Goal: Transaction & Acquisition: Purchase product/service

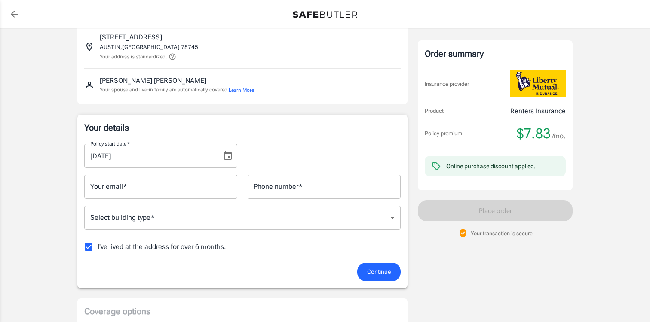
scroll to position [57, 0]
click at [103, 245] on span "I've lived at the address for over 6 months." at bounding box center [162, 247] width 129 height 10
click at [98, 245] on input "I've lived at the address for over 6 months." at bounding box center [89, 247] width 18 height 18
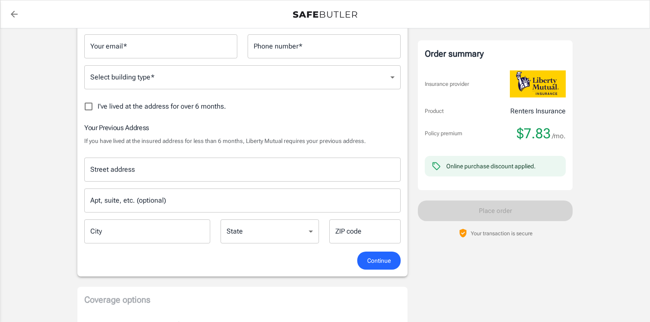
scroll to position [233, 0]
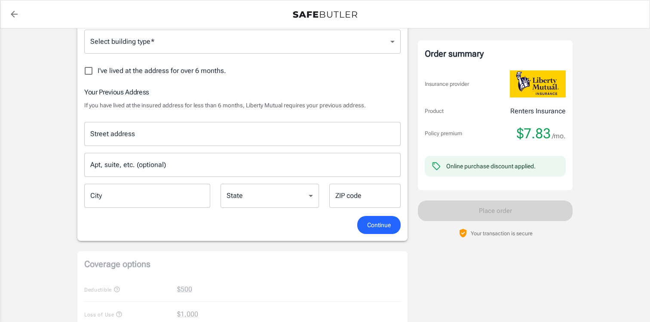
click at [123, 70] on span "I've lived at the address for over 6 months." at bounding box center [162, 71] width 129 height 10
click at [98, 70] on input "I've lived at the address for over 6 months." at bounding box center [89, 71] width 18 height 18
checkbox input "true"
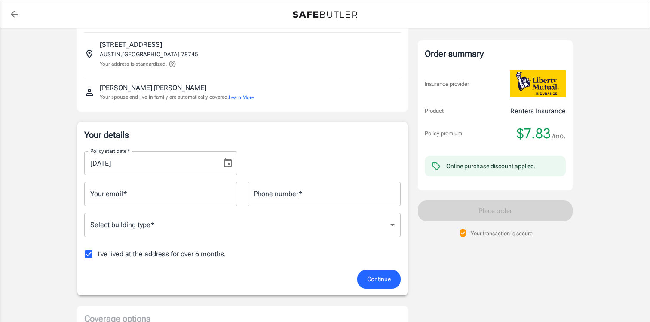
scroll to position [55, 0]
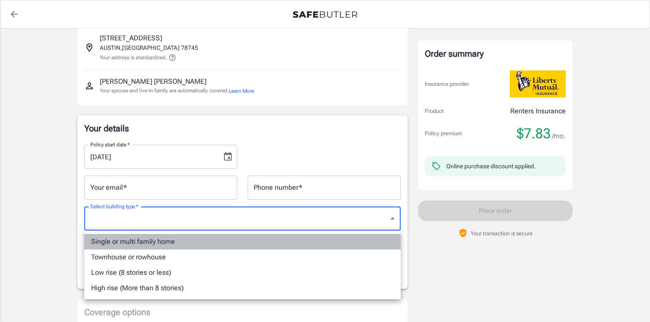
click at [132, 239] on li "Single or multi family home" at bounding box center [242, 241] width 316 height 15
type input "singlefamily"
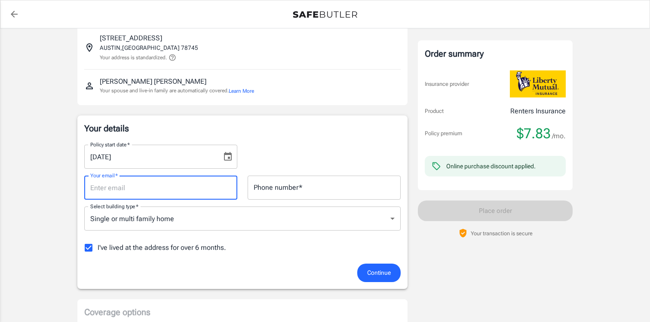
click at [127, 190] on input "Your email   *" at bounding box center [160, 188] width 153 height 24
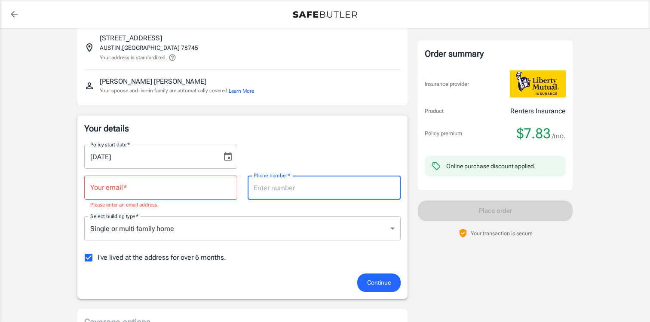
click at [337, 192] on input "Phone number   *" at bounding box center [324, 188] width 153 height 24
type input "7862211234"
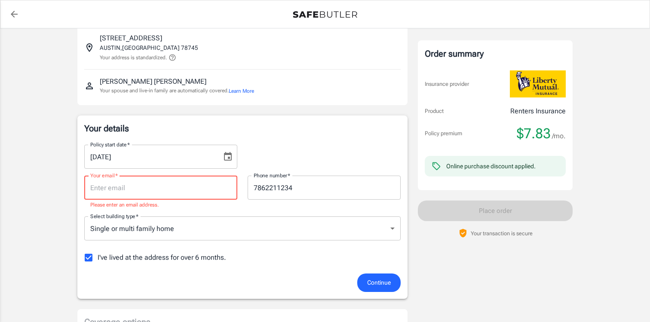
click at [167, 185] on input "Your email   *" at bounding box center [160, 188] width 153 height 24
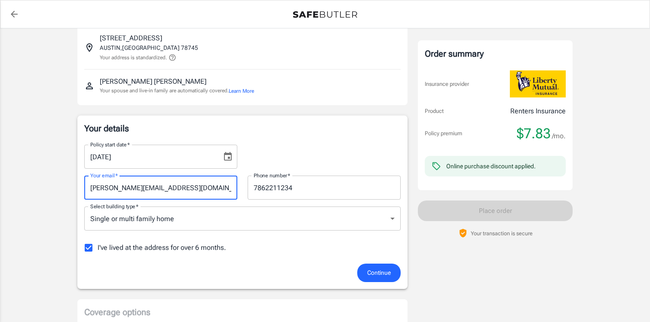
type input "[PERSON_NAME][EMAIL_ADDRESS][DOMAIN_NAME]"
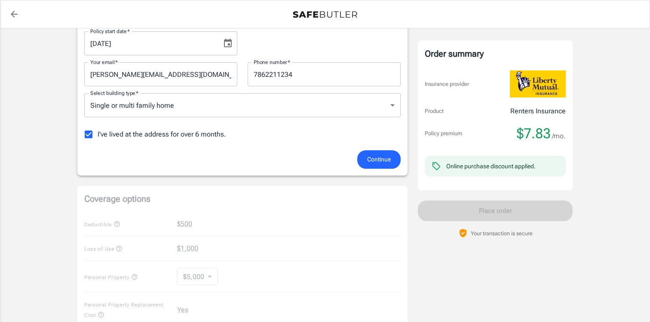
scroll to position [171, 0]
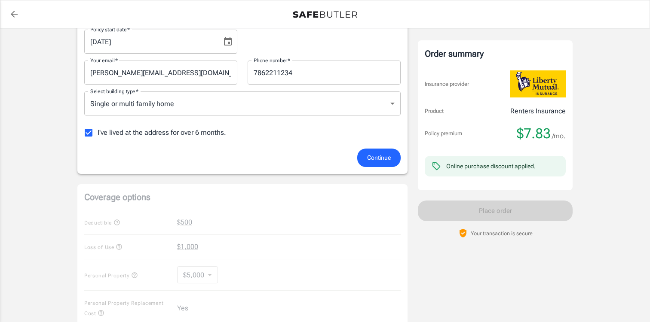
click at [378, 152] on button "Continue" at bounding box center [378, 158] width 43 height 18
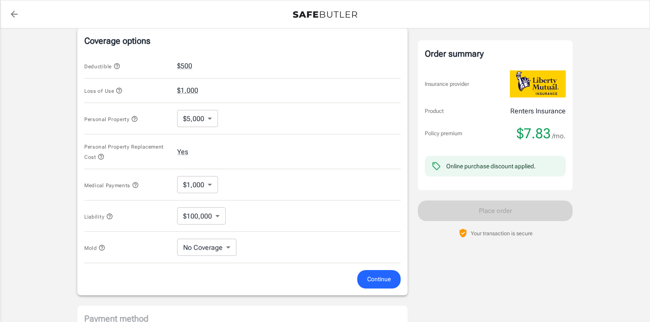
scroll to position [336, 0]
click at [207, 117] on body "Policy premium $ 7.83 /mo Liberty Mutual Renters Insurance [STREET_ADDRESS] You…" at bounding box center [325, 90] width 650 height 852
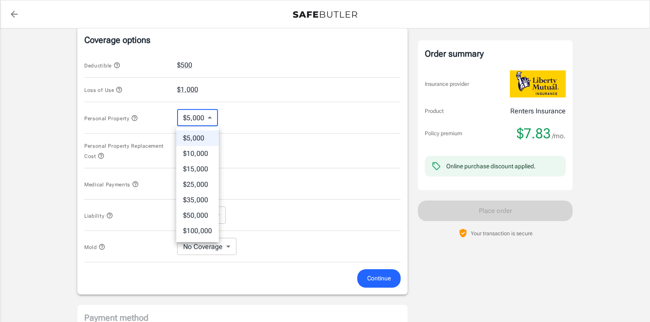
click at [245, 114] on div at bounding box center [325, 161] width 650 height 322
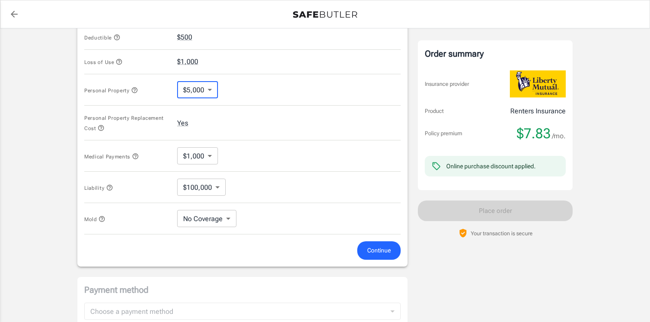
scroll to position [333, 0]
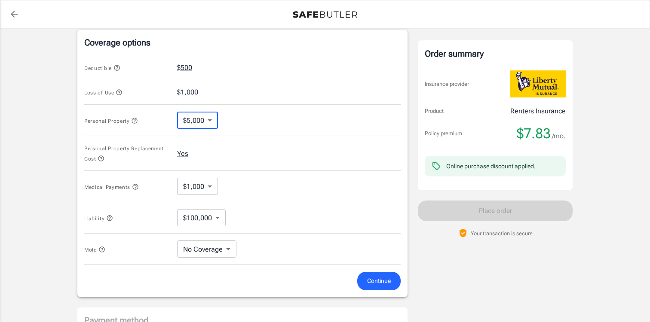
click at [199, 132] on div "Personal Property $5,000 5000 ​" at bounding box center [242, 120] width 316 height 31
click at [198, 128] on body "Policy premium $ 7.83 /mo Liberty Mutual Renters Insurance [STREET_ADDRESS] You…" at bounding box center [325, 93] width 650 height 852
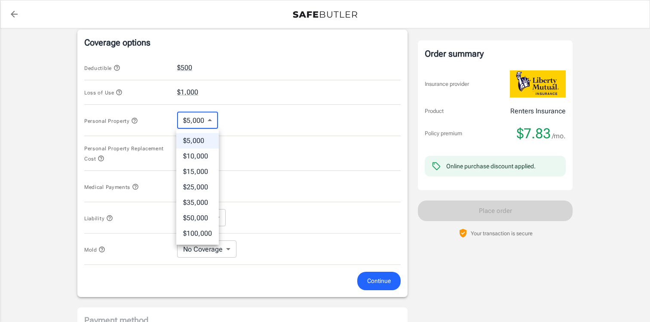
click at [200, 169] on li "$15,000" at bounding box center [197, 171] width 43 height 15
type input "15000"
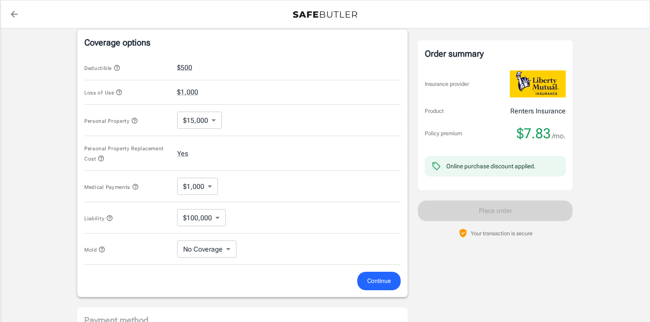
click at [248, 154] on div "Personal Property Replacement Cost Yes" at bounding box center [242, 153] width 316 height 35
click at [55, 181] on div "Policy premium $ 7.83 /mo Liberty Mutual Renters Insurance [STREET_ADDRESS] You…" at bounding box center [325, 76] width 650 height 763
click at [205, 188] on body "Policy premium $ 7.83 /mo Liberty Mutual Renters Insurance [STREET_ADDRESS] You…" at bounding box center [325, 93] width 650 height 852
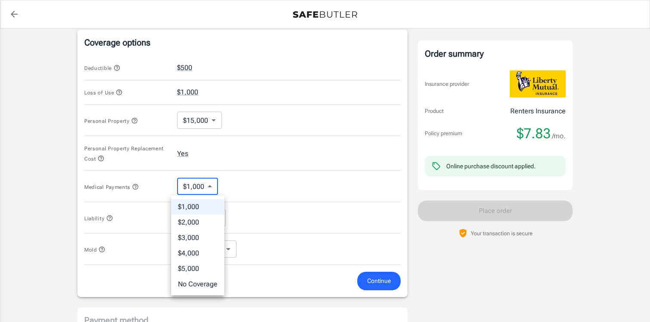
click at [137, 187] on div at bounding box center [325, 161] width 650 height 322
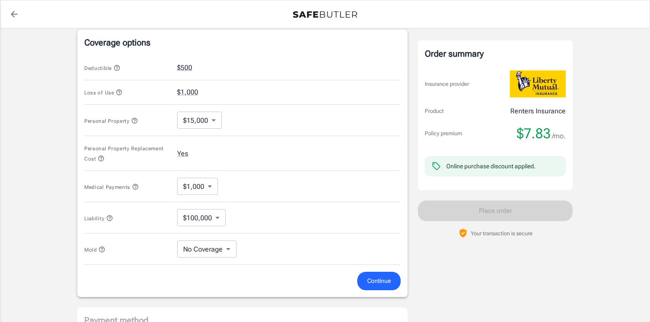
click at [135, 187] on icon "button" at bounding box center [135, 187] width 7 height 7
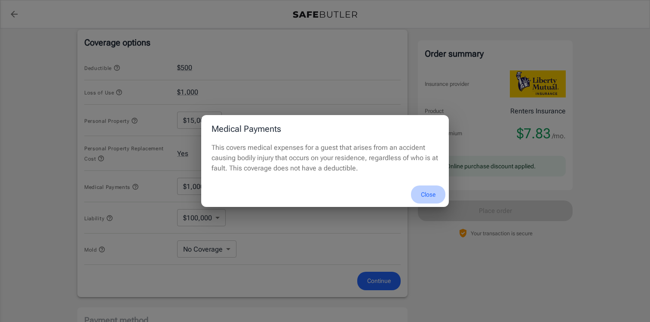
click at [433, 192] on button "Close" at bounding box center [428, 195] width 34 height 18
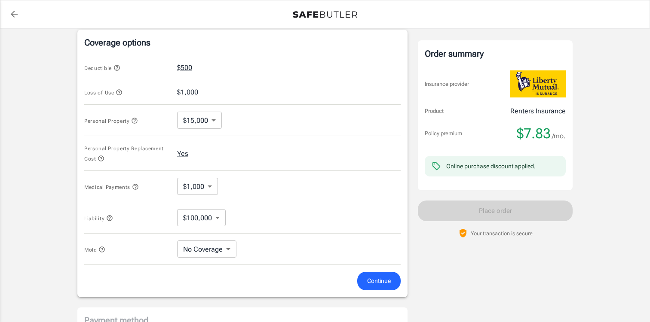
click at [200, 220] on body "Policy premium $ 7.83 /mo Liberty Mutual Renters Insurance [STREET_ADDRESS] You…" at bounding box center [325, 93] width 650 height 852
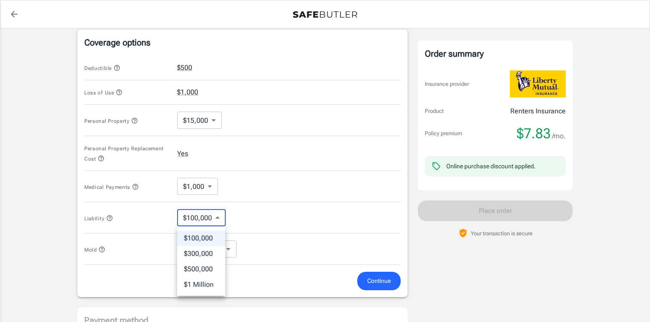
click at [129, 217] on div at bounding box center [325, 161] width 650 height 322
click at [112, 218] on icon "button" at bounding box center [109, 218] width 7 height 7
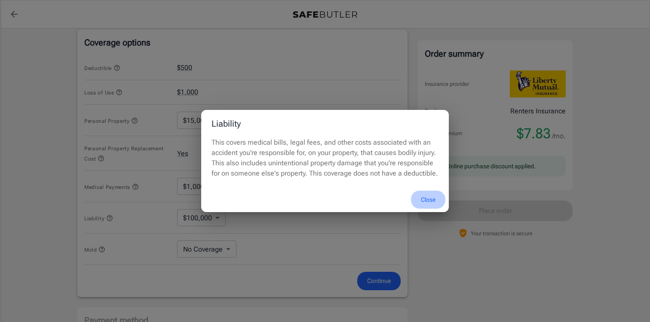
click at [426, 196] on button "Close" at bounding box center [428, 200] width 34 height 18
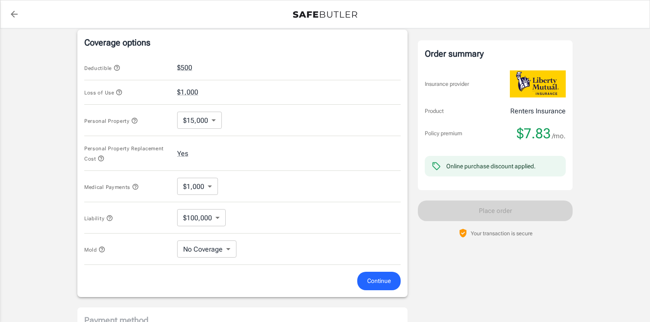
click at [101, 250] on icon "button" at bounding box center [101, 249] width 7 height 7
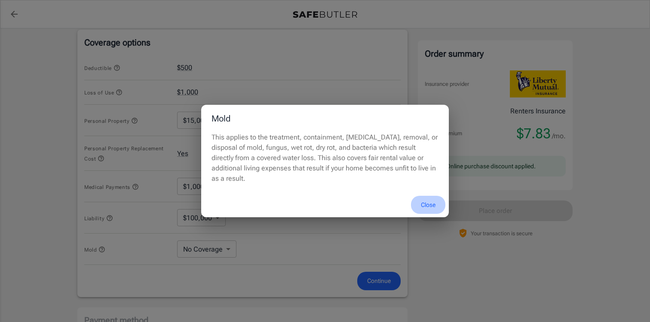
click at [428, 202] on button "Close" at bounding box center [428, 205] width 34 height 18
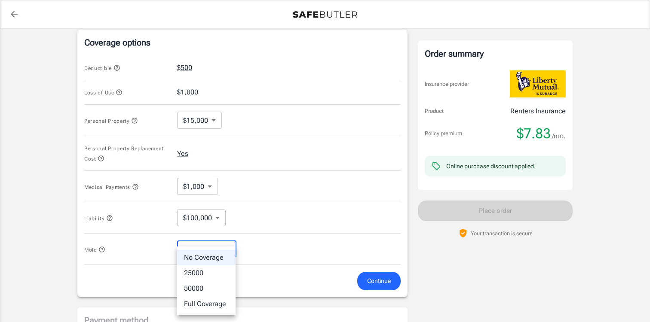
click at [199, 249] on body "Policy premium $ 7.83 /mo Liberty Mutual Renters Insurance [STREET_ADDRESS] You…" at bounding box center [325, 93] width 650 height 852
click at [199, 272] on li "25000" at bounding box center [206, 273] width 58 height 15
type input "25000"
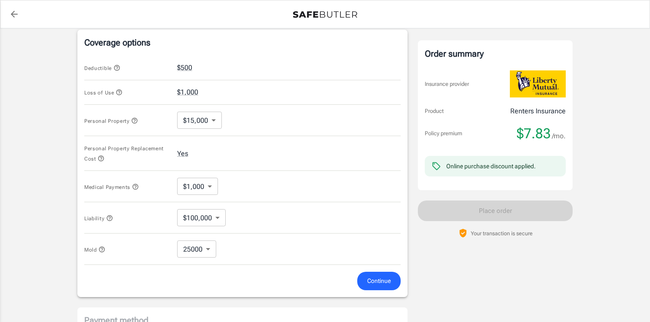
click at [291, 242] on div "Mold 25000 25000 ​" at bounding box center [242, 249] width 316 height 31
click at [382, 285] on span "Continue" at bounding box center [379, 281] width 24 height 11
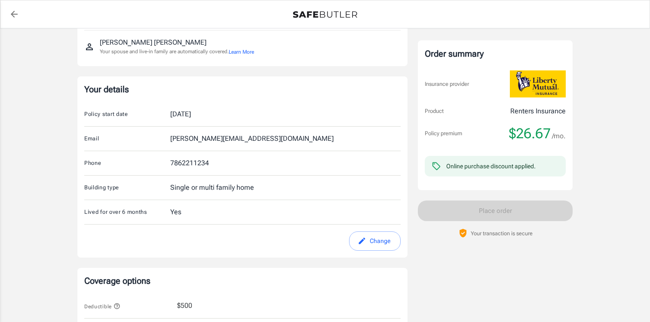
scroll to position [0, 0]
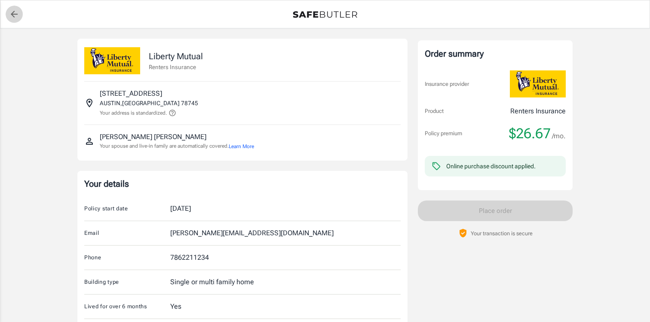
click at [18, 11] on icon "back to quotes" at bounding box center [14, 14] width 10 height 10
